Goal: Task Accomplishment & Management: Use online tool/utility

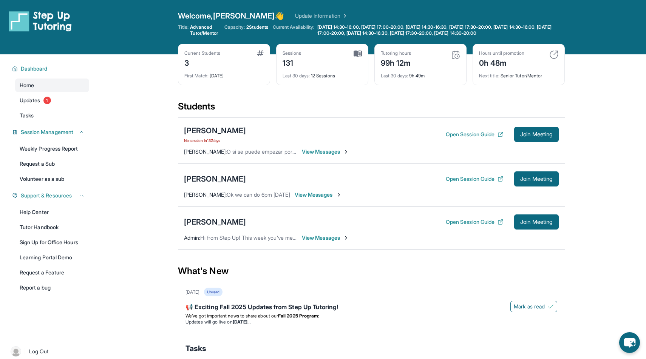
click at [17, 350] on img at bounding box center [16, 351] width 11 height 11
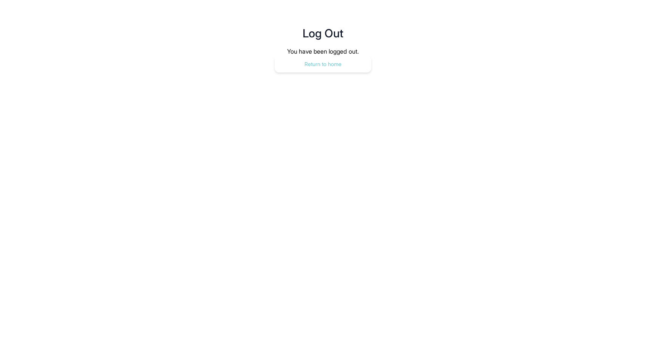
click at [293, 68] on button "Return to home" at bounding box center [323, 64] width 97 height 17
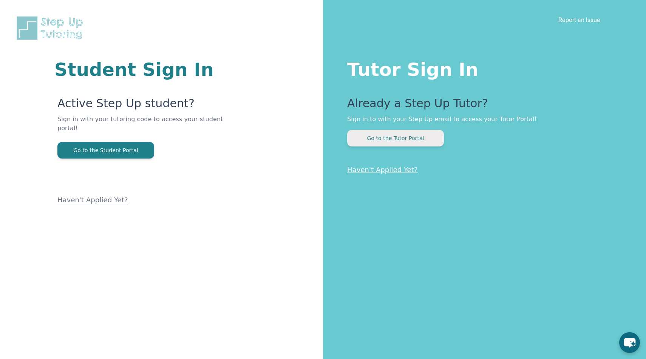
click at [409, 136] on button "Go to the Tutor Portal" at bounding box center [395, 138] width 97 height 17
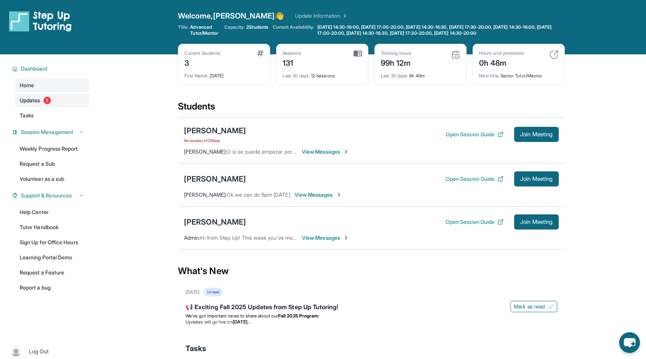
click at [20, 106] on link "Updates 1" at bounding box center [52, 101] width 74 height 14
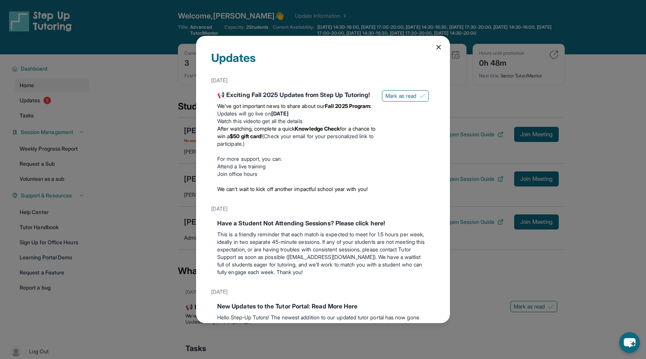
click at [441, 46] on icon at bounding box center [439, 47] width 8 height 8
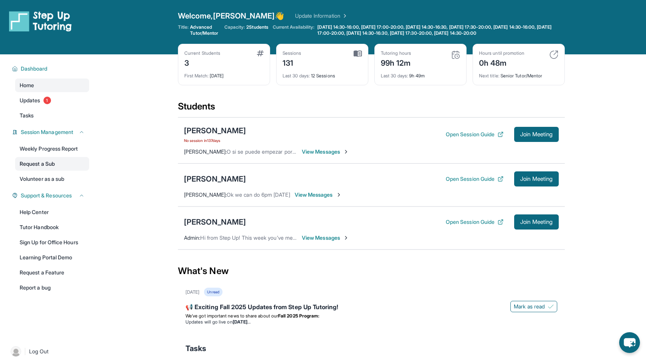
click at [44, 163] on link "Request a Sub" at bounding box center [52, 164] width 74 height 14
